Goal: Check status: Check status

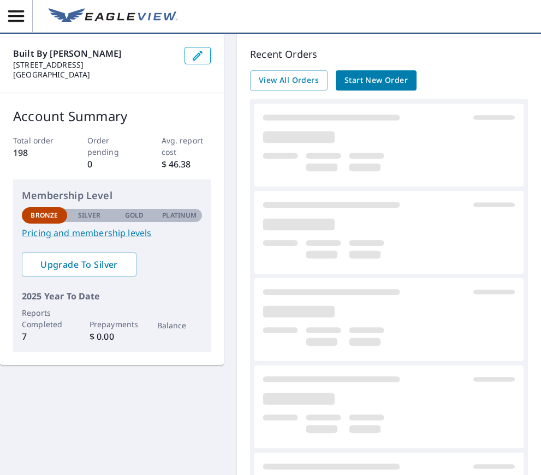
scroll to position [71, 0]
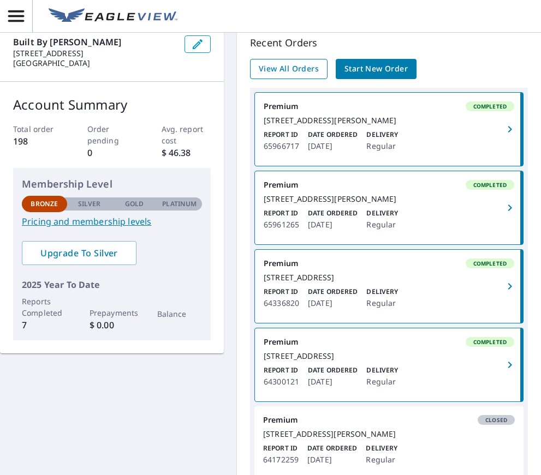
click at [295, 75] on link "View All Orders" at bounding box center [288, 69] width 77 height 20
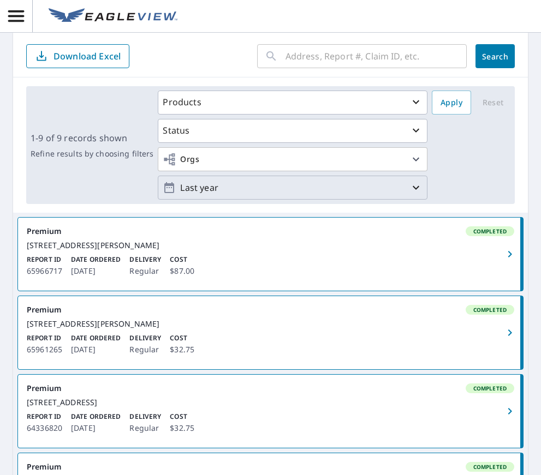
click at [409, 191] on p "Last year" at bounding box center [293, 187] width 234 height 19
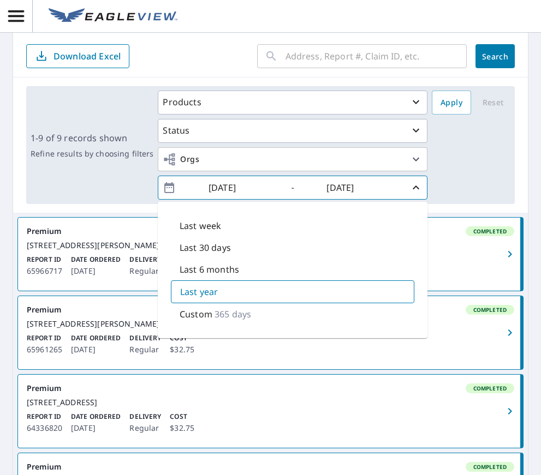
click at [226, 189] on input "[DATE]" at bounding box center [231, 187] width 53 height 17
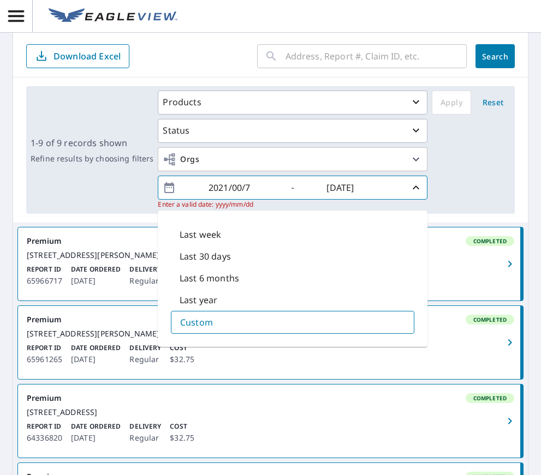
type input "[DATE]"
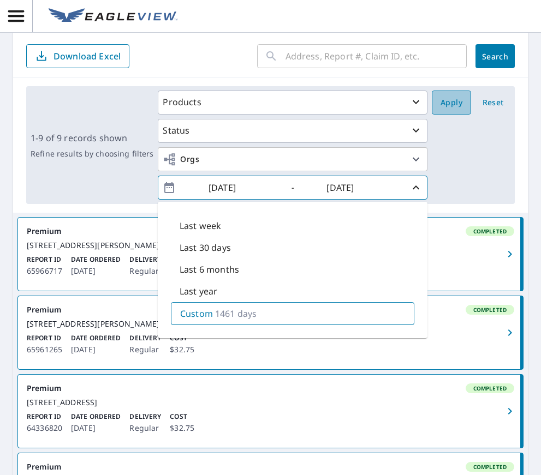
click at [461, 109] on span "Apply" at bounding box center [451, 103] width 22 height 14
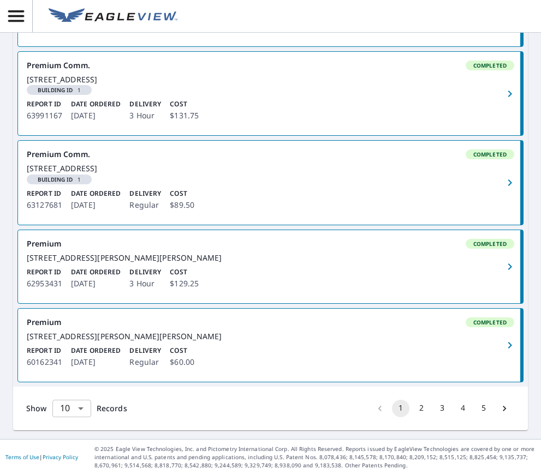
click at [84, 411] on body "MB MB Dashboard / Order History Order History ​ Search Download Excel 1-10 of 4…" at bounding box center [270, 237] width 541 height 475
click at [74, 451] on li "100" at bounding box center [71, 453] width 39 height 20
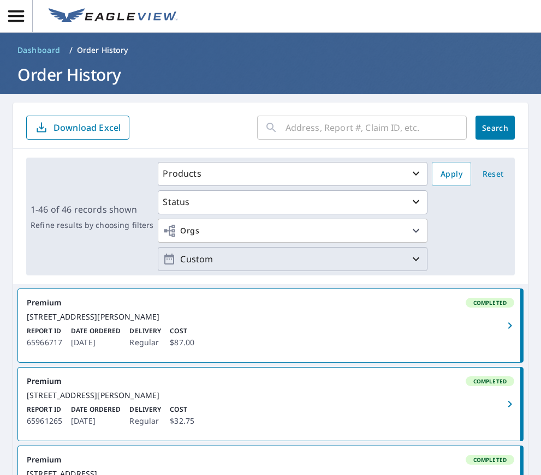
click at [395, 254] on p "Custom" at bounding box center [293, 259] width 234 height 19
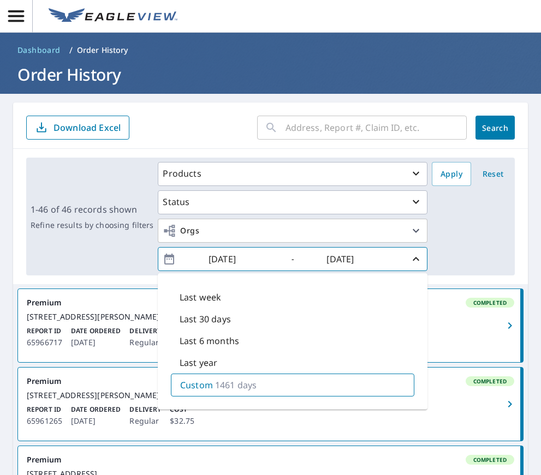
click at [224, 258] on input "[DATE]" at bounding box center [231, 259] width 53 height 17
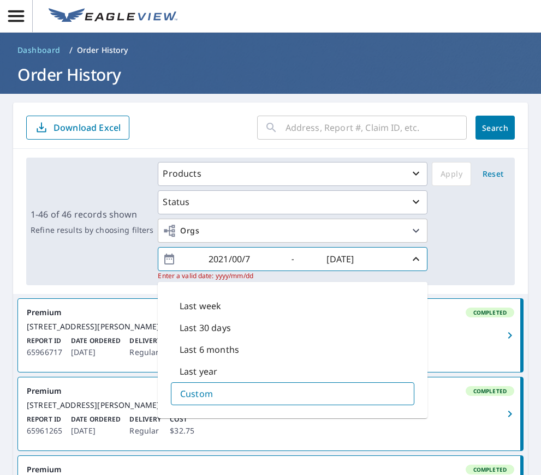
type input "[DATE]"
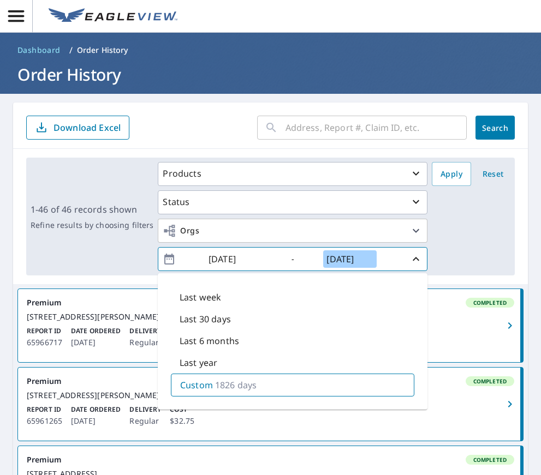
click at [348, 260] on input "[DATE]" at bounding box center [349, 259] width 53 height 17
click at [343, 259] on input "[DATE]" at bounding box center [349, 259] width 53 height 17
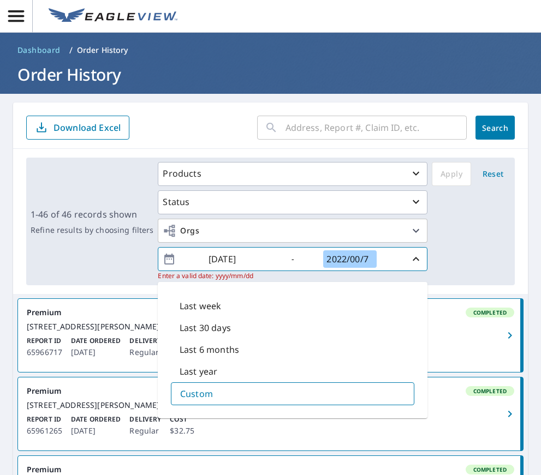
drag, startPoint x: 359, startPoint y: 259, endPoint x: 367, endPoint y: 260, distance: 7.7
click at [360, 259] on input "2022/00/7" at bounding box center [349, 259] width 53 height 17
type input "[DATE]"
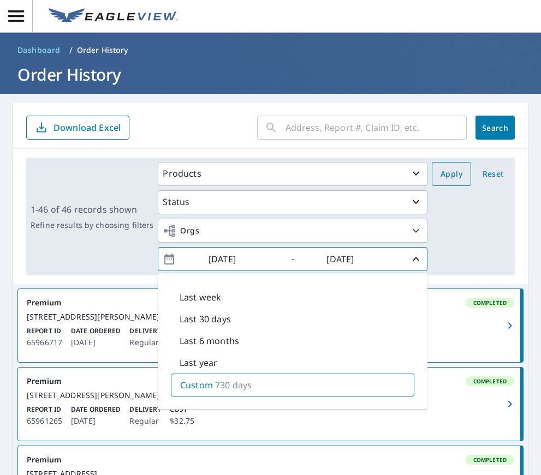
click at [461, 176] on span "Apply" at bounding box center [451, 175] width 22 height 14
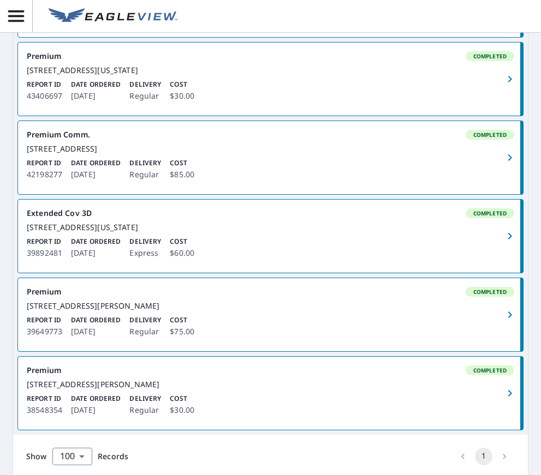
scroll to position [1240, 0]
